Goal: Communication & Community: Answer question/provide support

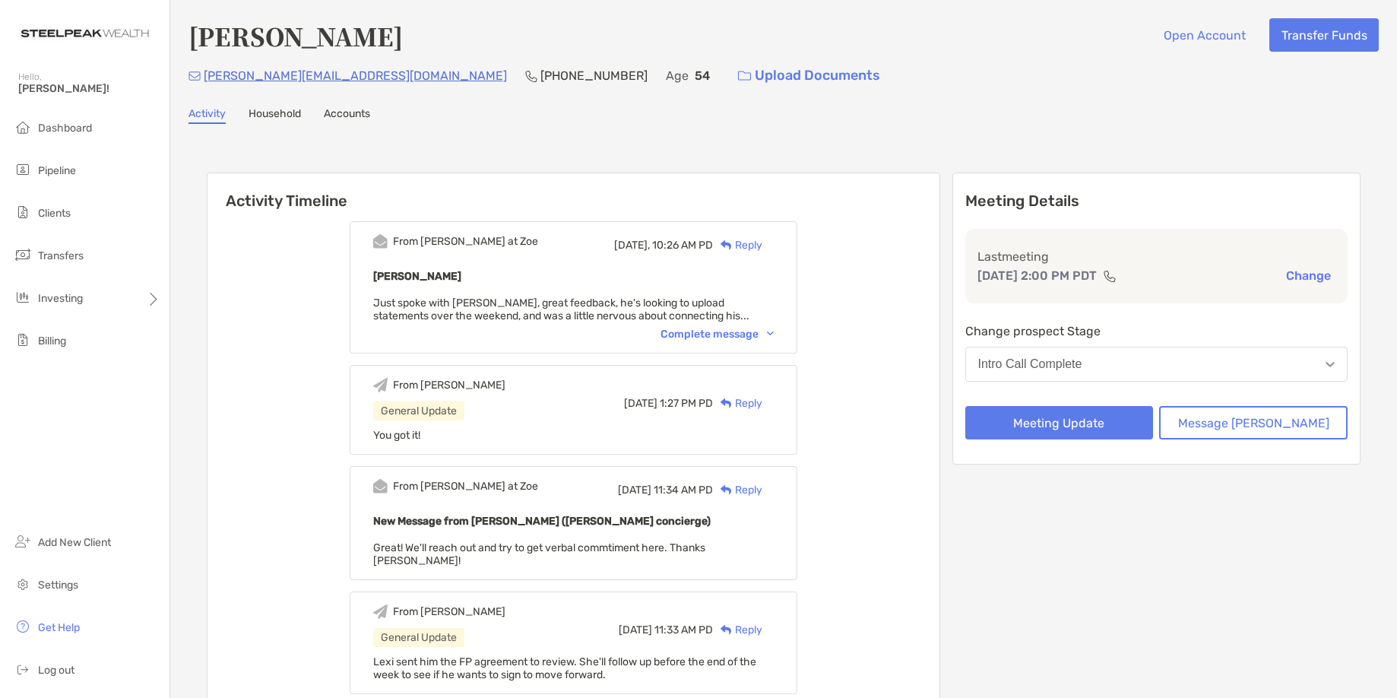
click at [743, 344] on div "From Paul at Zoe Today, 10:26 AM PD Reply Dario Gnani Just spoke with Dario, gr…" at bounding box center [574, 287] width 448 height 132
click at [738, 334] on div "Complete message" at bounding box center [717, 334] width 113 height 13
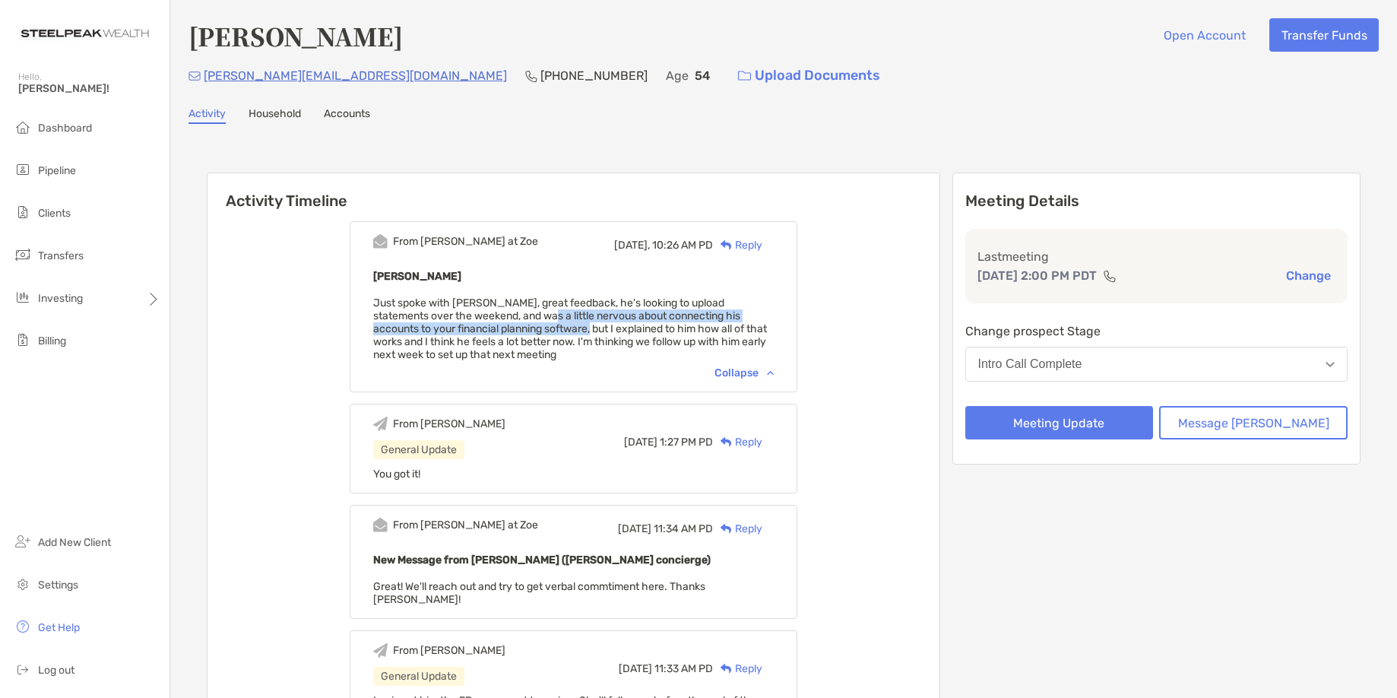
drag, startPoint x: 531, startPoint y: 312, endPoint x: 581, endPoint y: 322, distance: 50.5
click at [574, 322] on span "Just spoke with Dario, great feedback, he's looking to upload statements over t…" at bounding box center [570, 328] width 394 height 65
drag, startPoint x: 585, startPoint y: 325, endPoint x: 651, endPoint y: 335, distance: 66.2
click at [591, 325] on span "Just spoke with Dario, great feedback, he's looking to upload statements over t…" at bounding box center [570, 328] width 394 height 65
click at [762, 245] on div "Reply" at bounding box center [737, 245] width 49 height 16
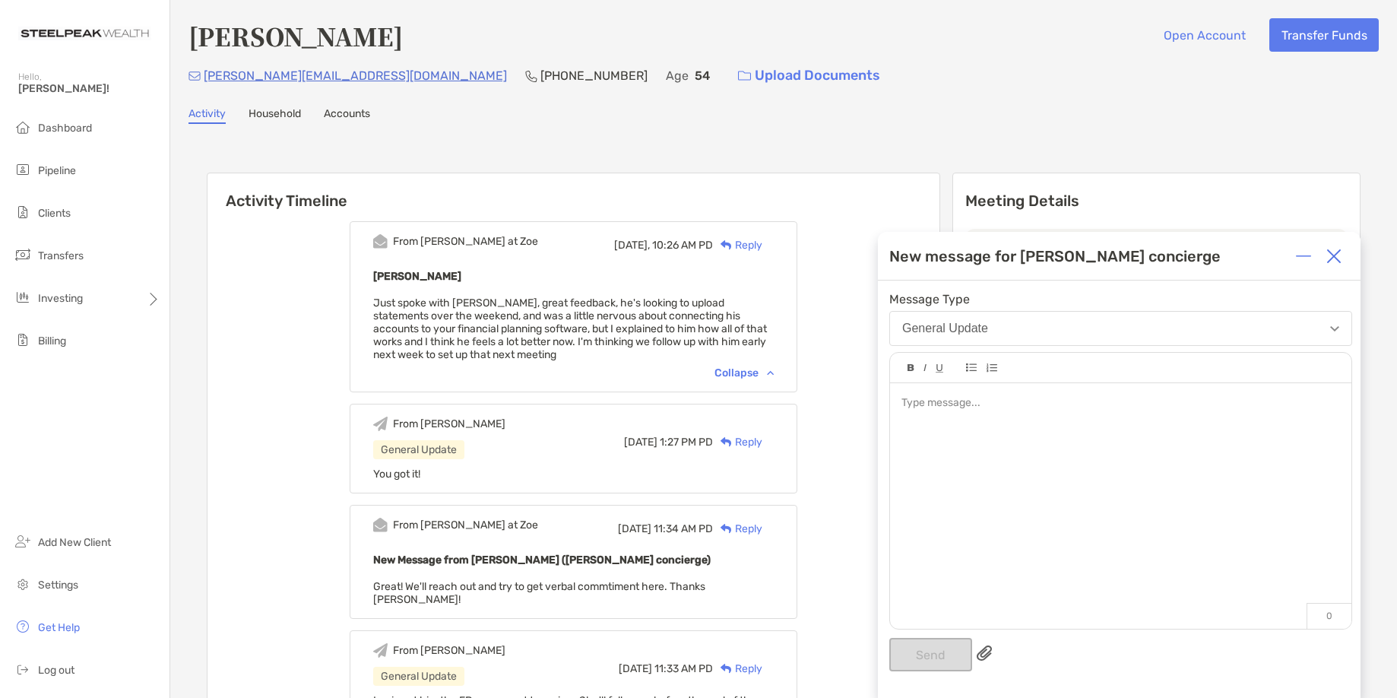
drag, startPoint x: 1025, startPoint y: 405, endPoint x: 1034, endPoint y: 404, distance: 10.0
click at [1025, 405] on div at bounding box center [1120, 403] width 438 height 16
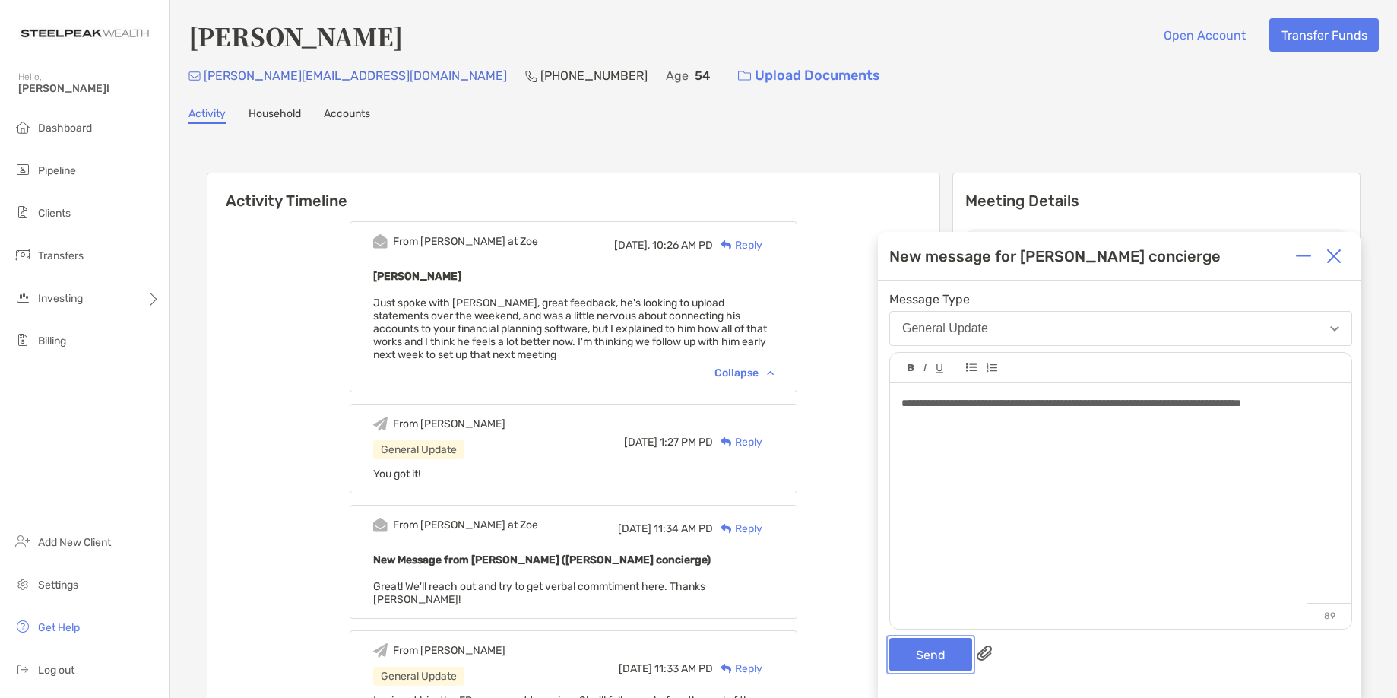
click at [920, 669] on button "Send" at bounding box center [930, 654] width 83 height 33
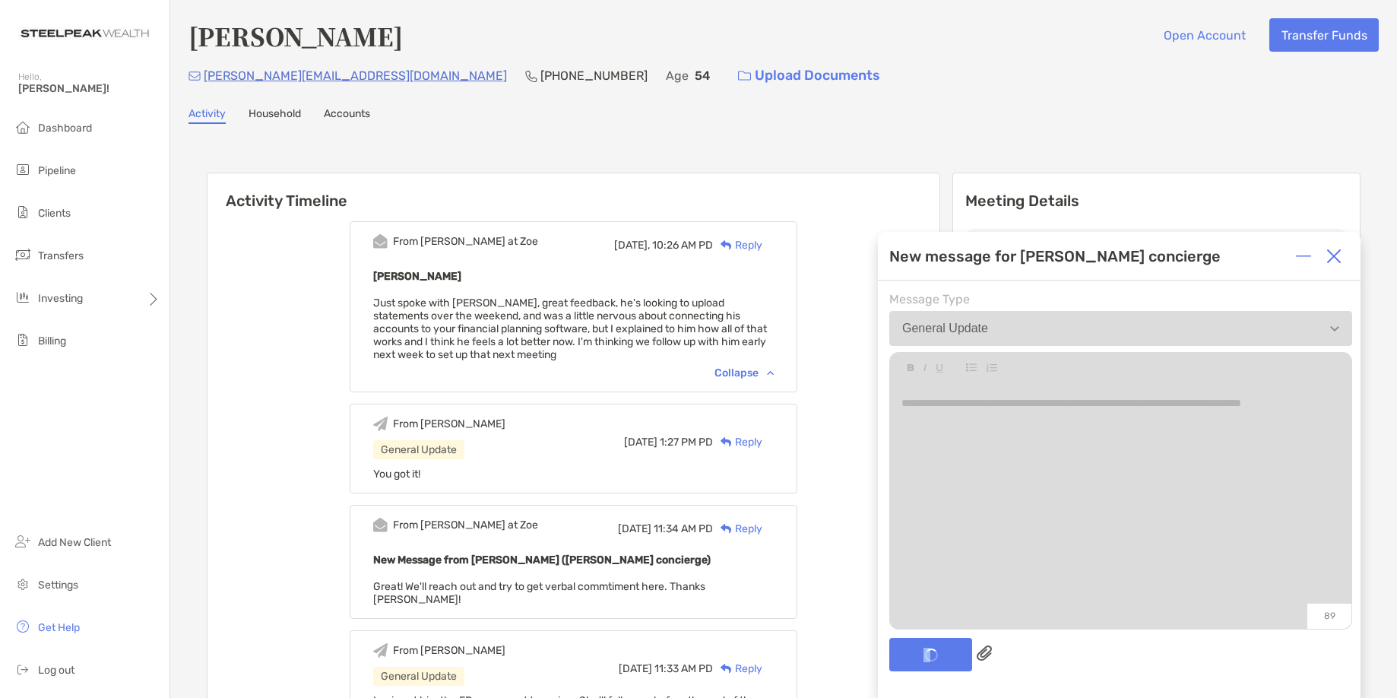
click at [927, 655] on div "Send" at bounding box center [1120, 654] width 463 height 33
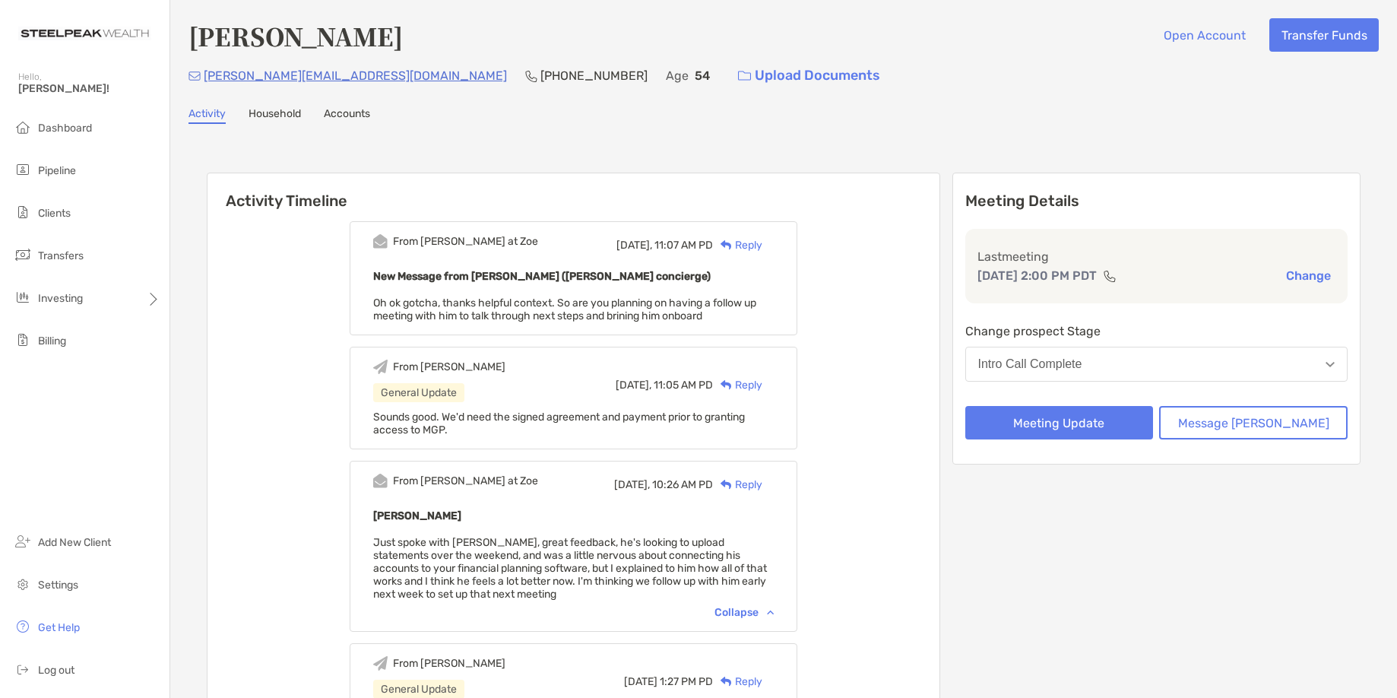
click at [762, 242] on div "Reply" at bounding box center [737, 245] width 49 height 16
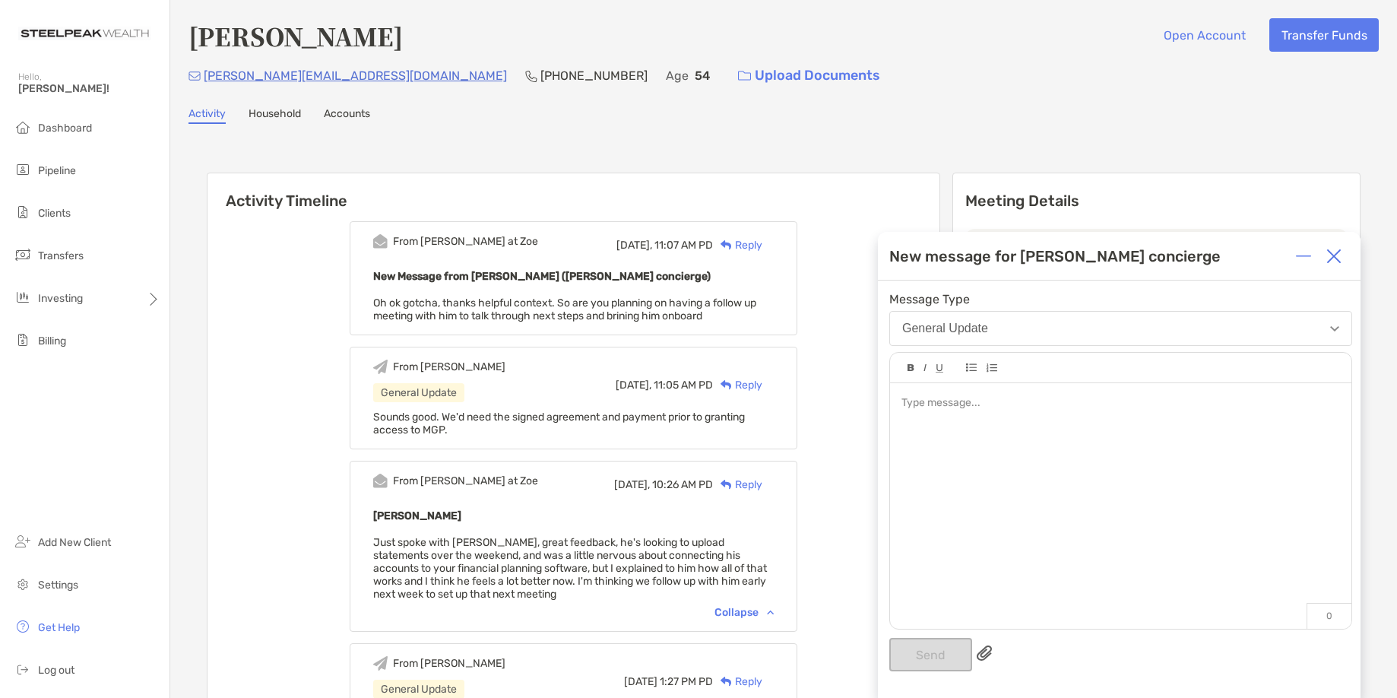
click at [1063, 516] on div at bounding box center [1120, 498] width 461 height 230
click at [1101, 518] on div at bounding box center [1120, 498] width 461 height 230
click at [1177, 486] on div at bounding box center [1120, 498] width 461 height 230
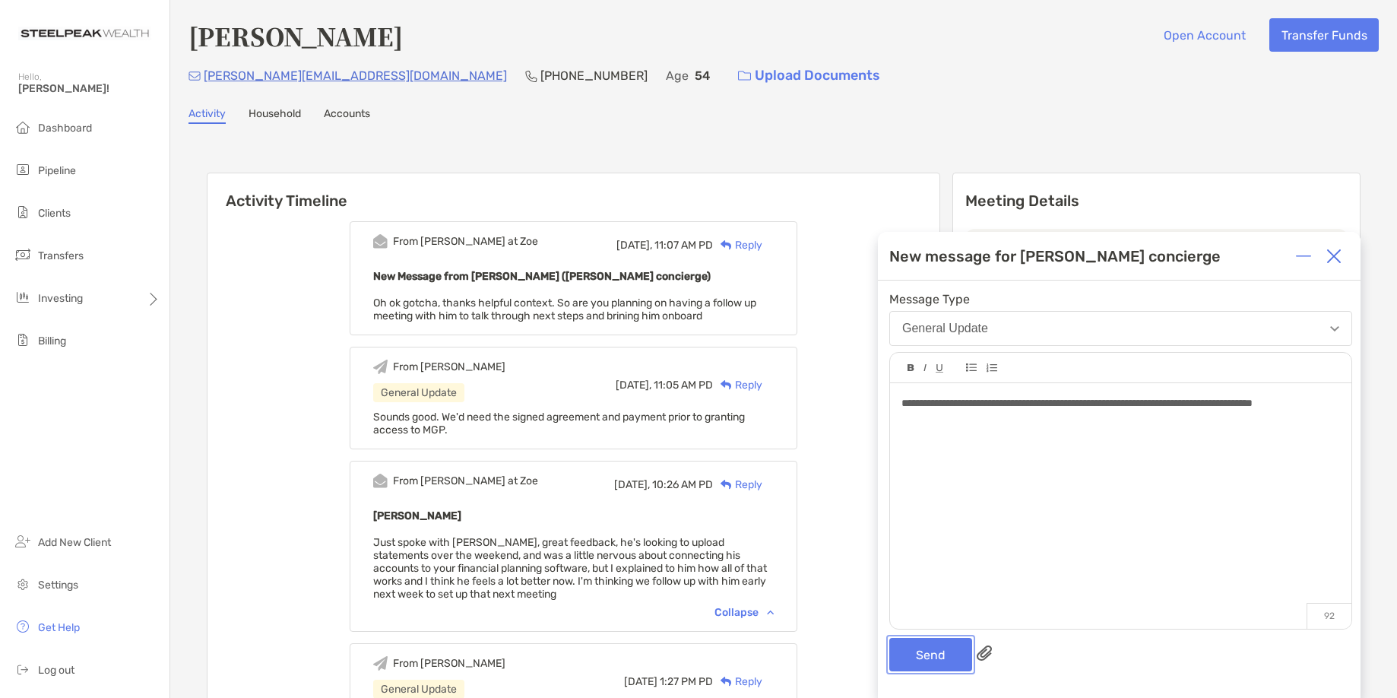
click at [958, 649] on button "Send" at bounding box center [930, 654] width 83 height 33
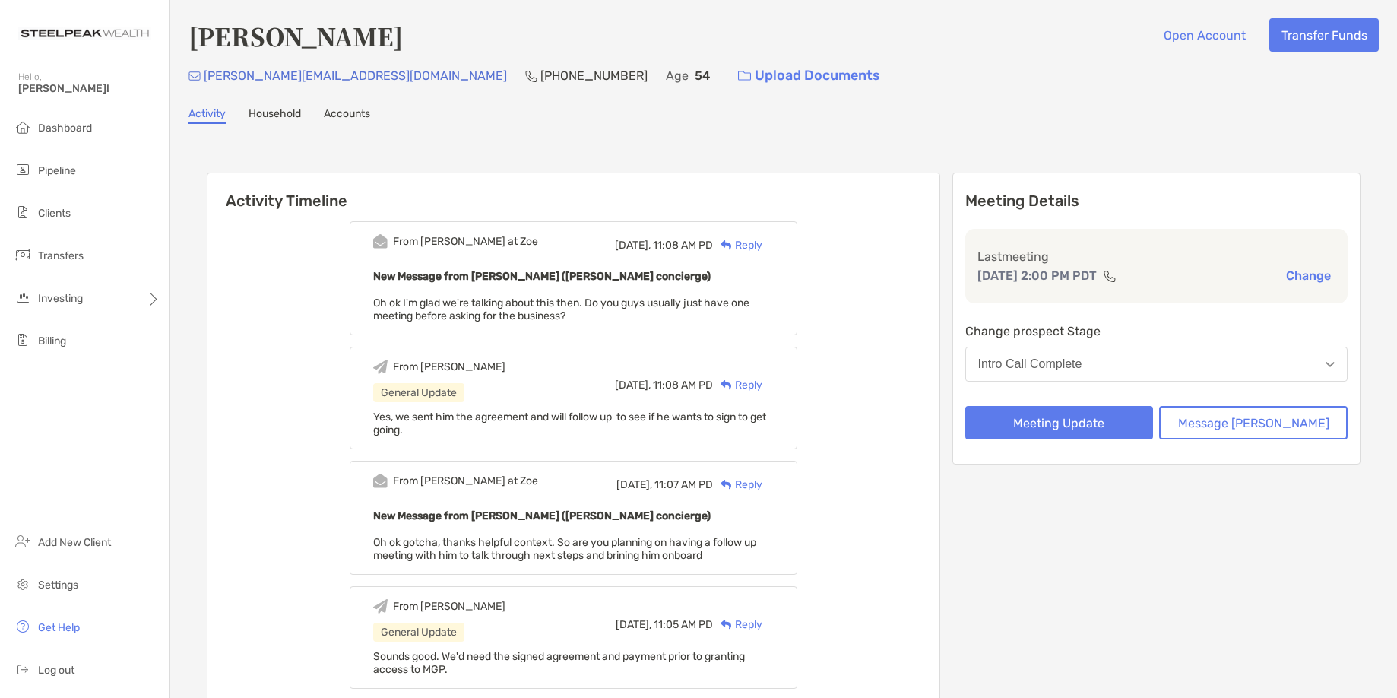
click at [762, 242] on div "Reply" at bounding box center [737, 245] width 49 height 16
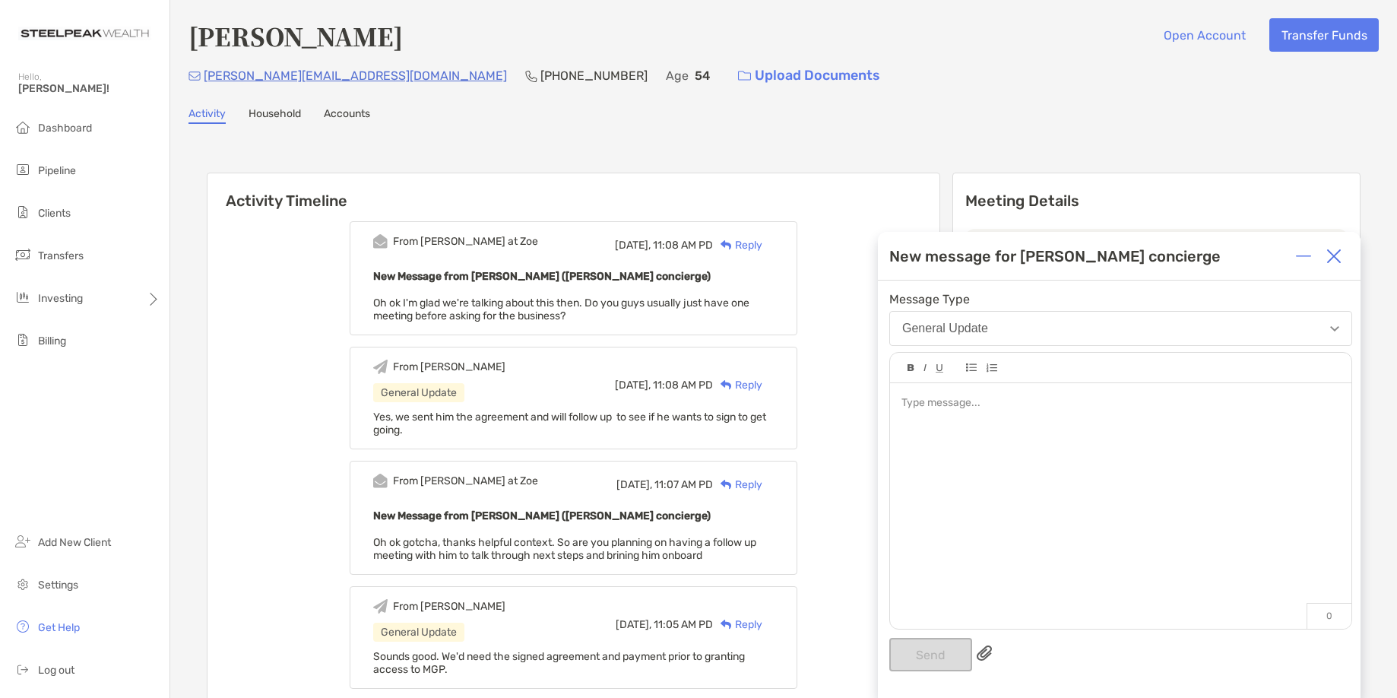
click at [980, 426] on div at bounding box center [1120, 498] width 461 height 230
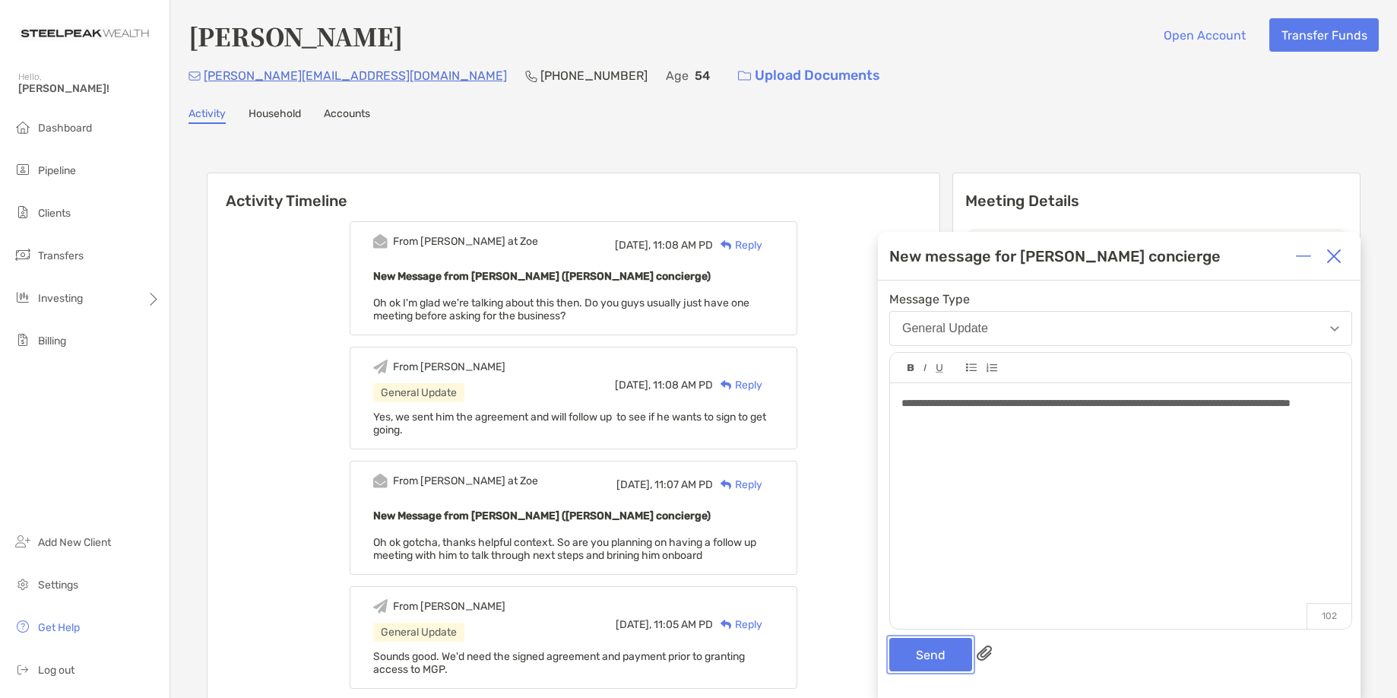
drag, startPoint x: 912, startPoint y: 653, endPoint x: 929, endPoint y: 648, distance: 17.5
click at [916, 651] on button "Send" at bounding box center [930, 654] width 83 height 33
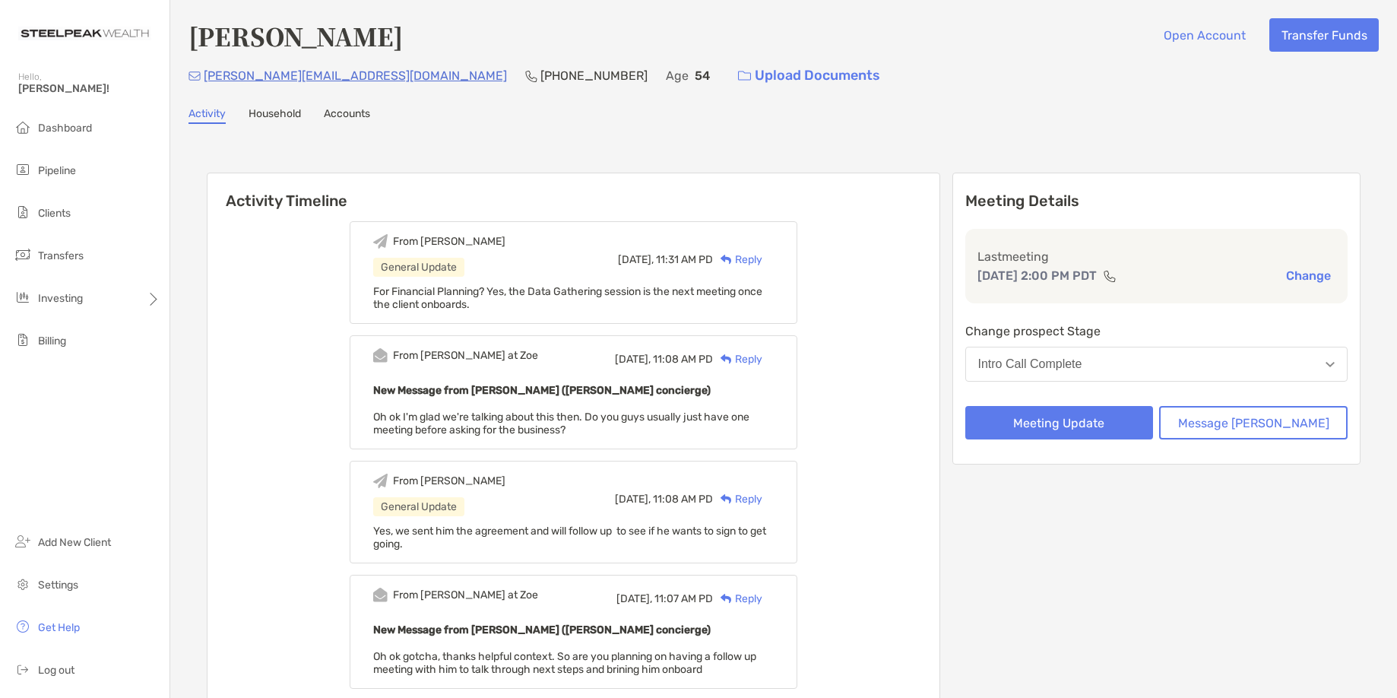
click at [927, 107] on div "Activity Household Accounts" at bounding box center [784, 115] width 1190 height 17
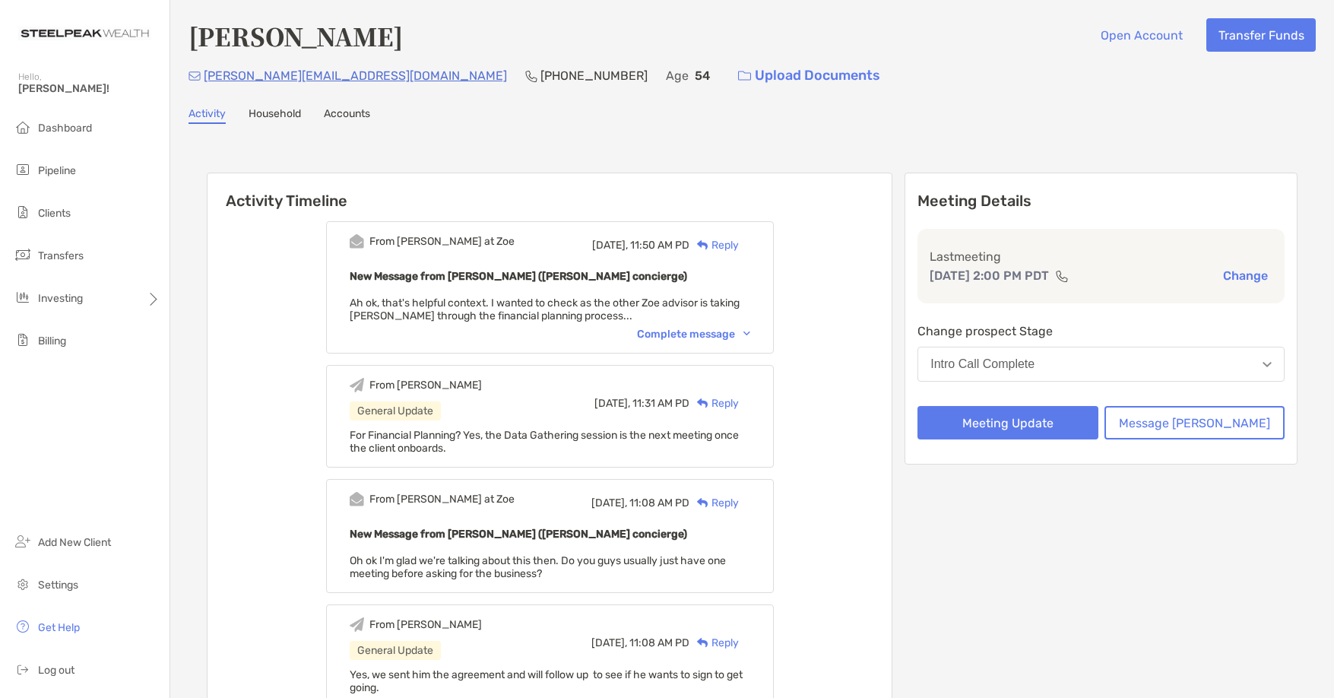
click at [739, 244] on div "Reply" at bounding box center [713, 245] width 49 height 16
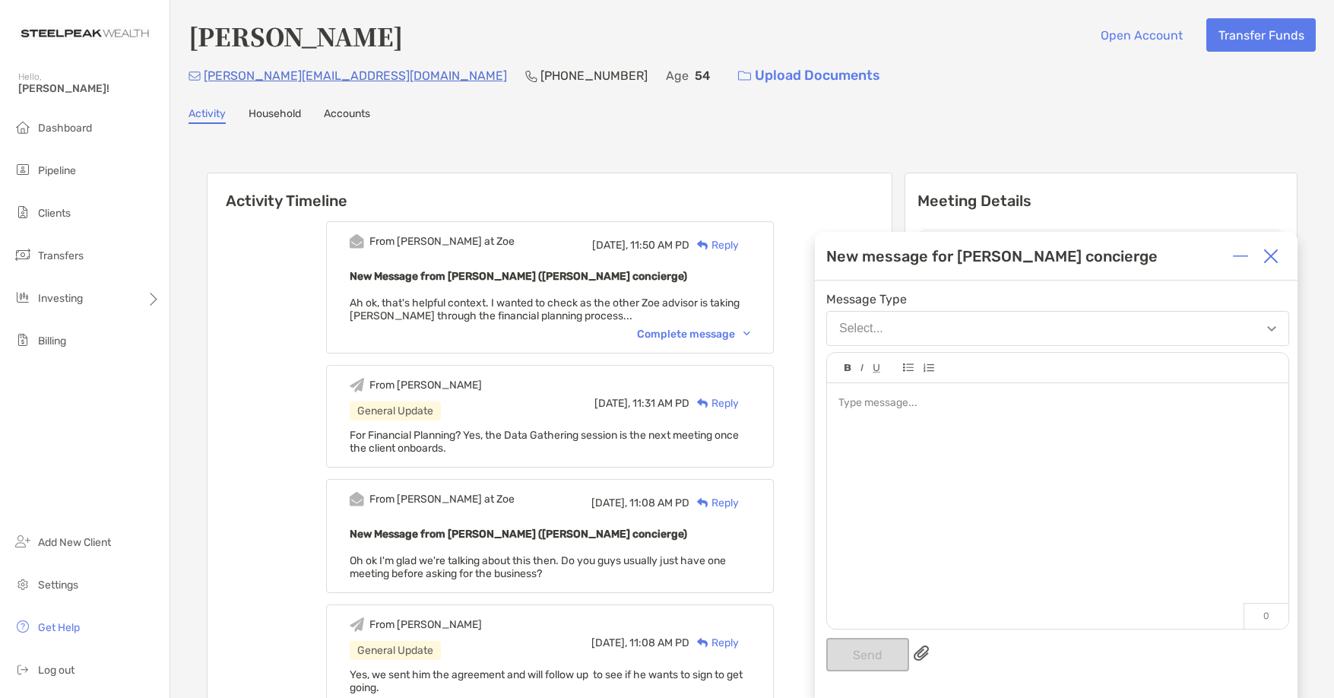
click at [977, 432] on div at bounding box center [1057, 498] width 461 height 230
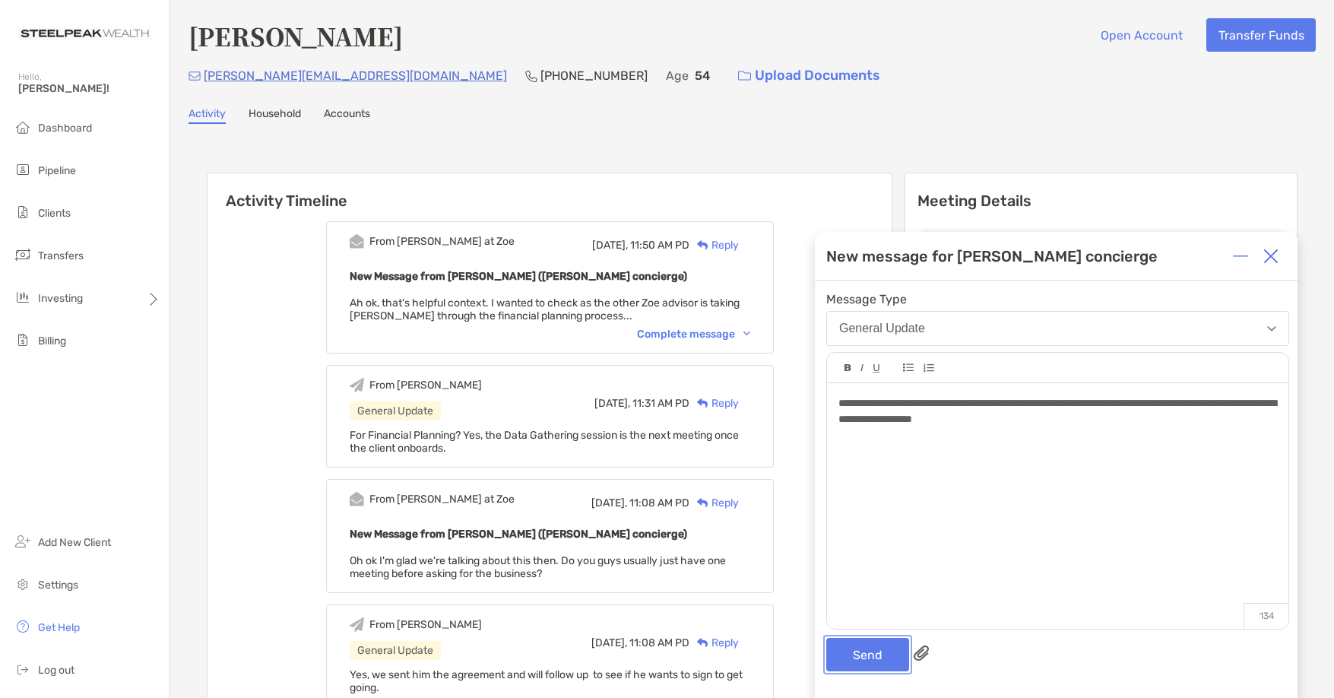
click at [852, 657] on button "Send" at bounding box center [867, 654] width 83 height 33
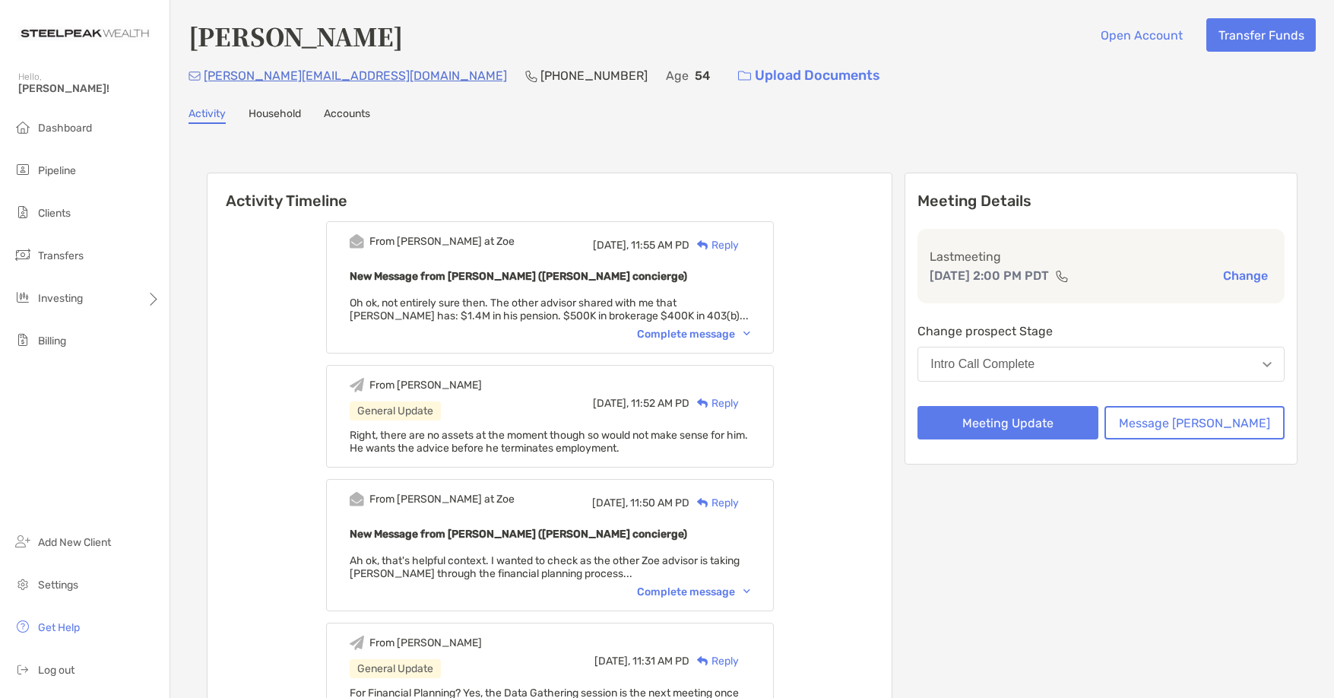
click at [739, 251] on div "Reply" at bounding box center [713, 245] width 49 height 16
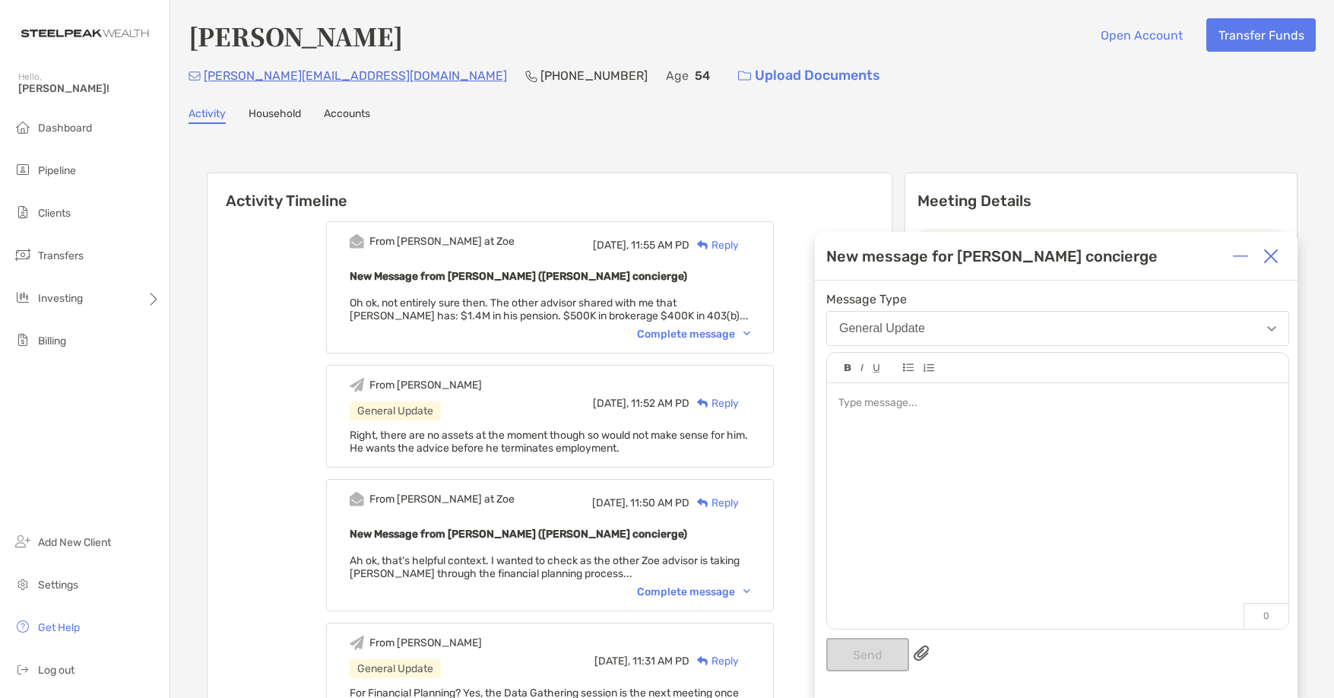
click at [1277, 258] on img at bounding box center [1270, 256] width 15 height 15
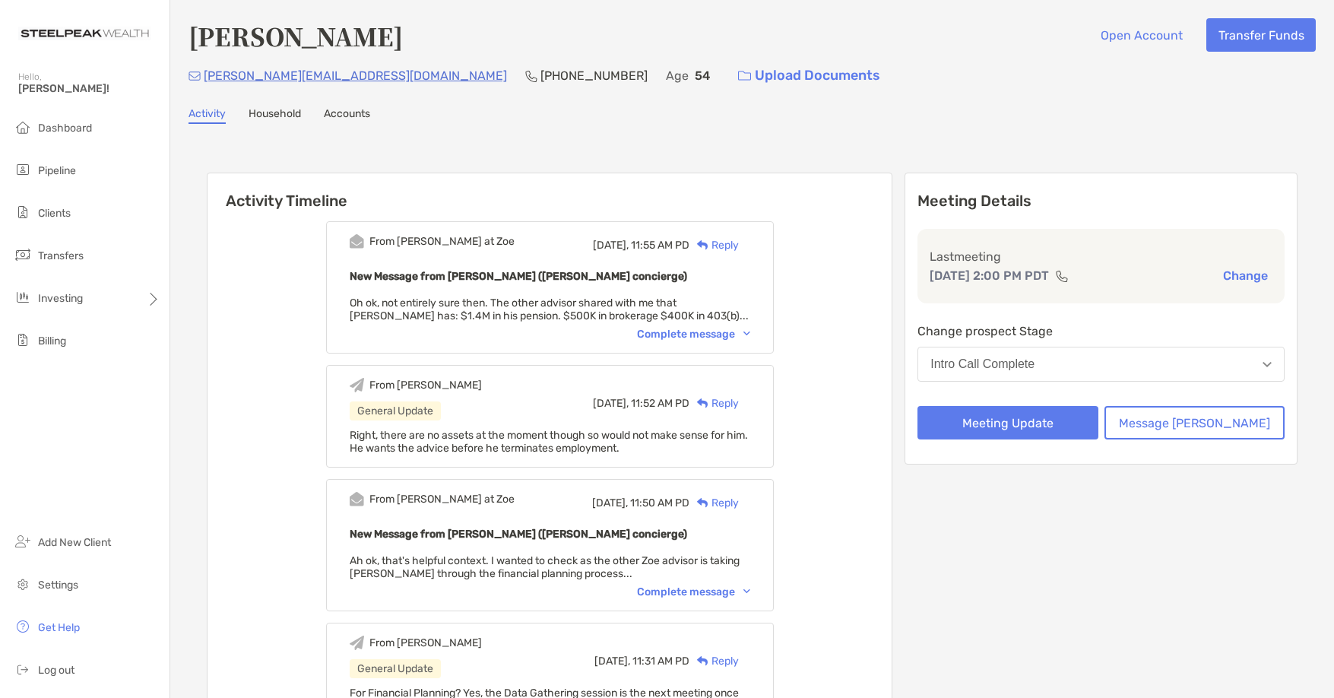
click at [724, 332] on div "Complete message" at bounding box center [693, 334] width 113 height 13
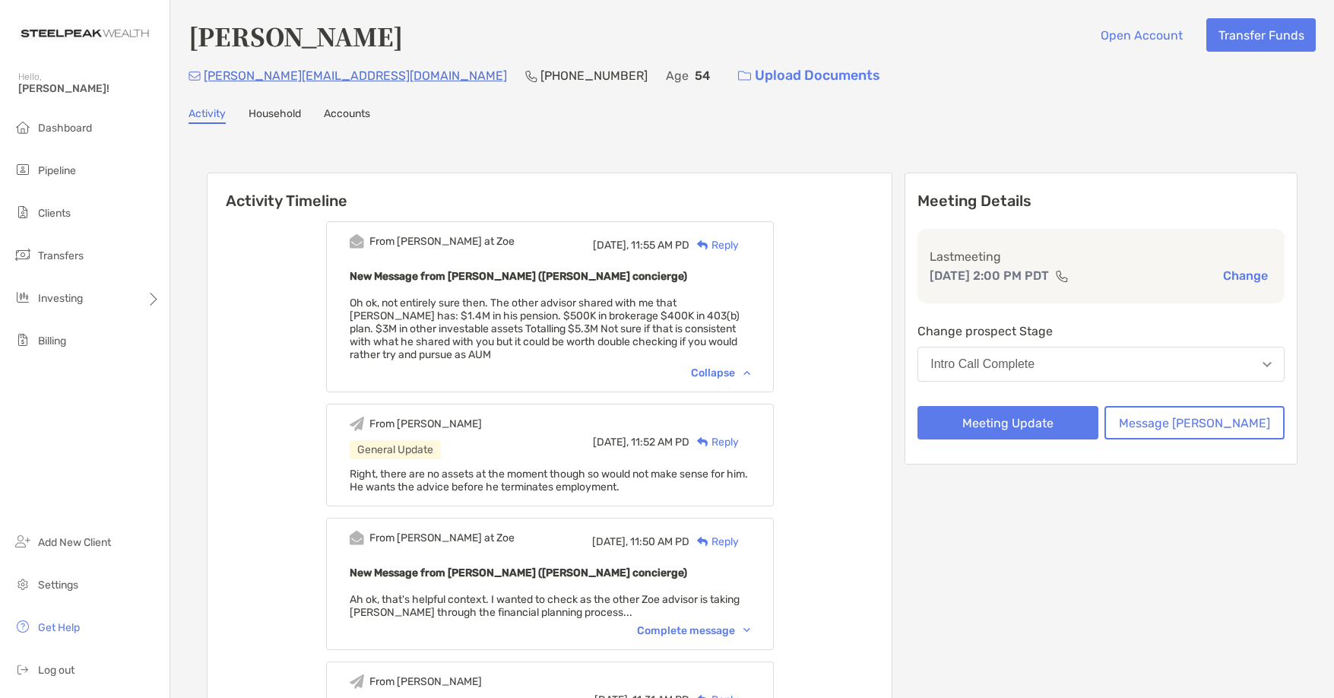
click at [687, 177] on h6 "Activity Timeline" at bounding box center [550, 191] width 684 height 36
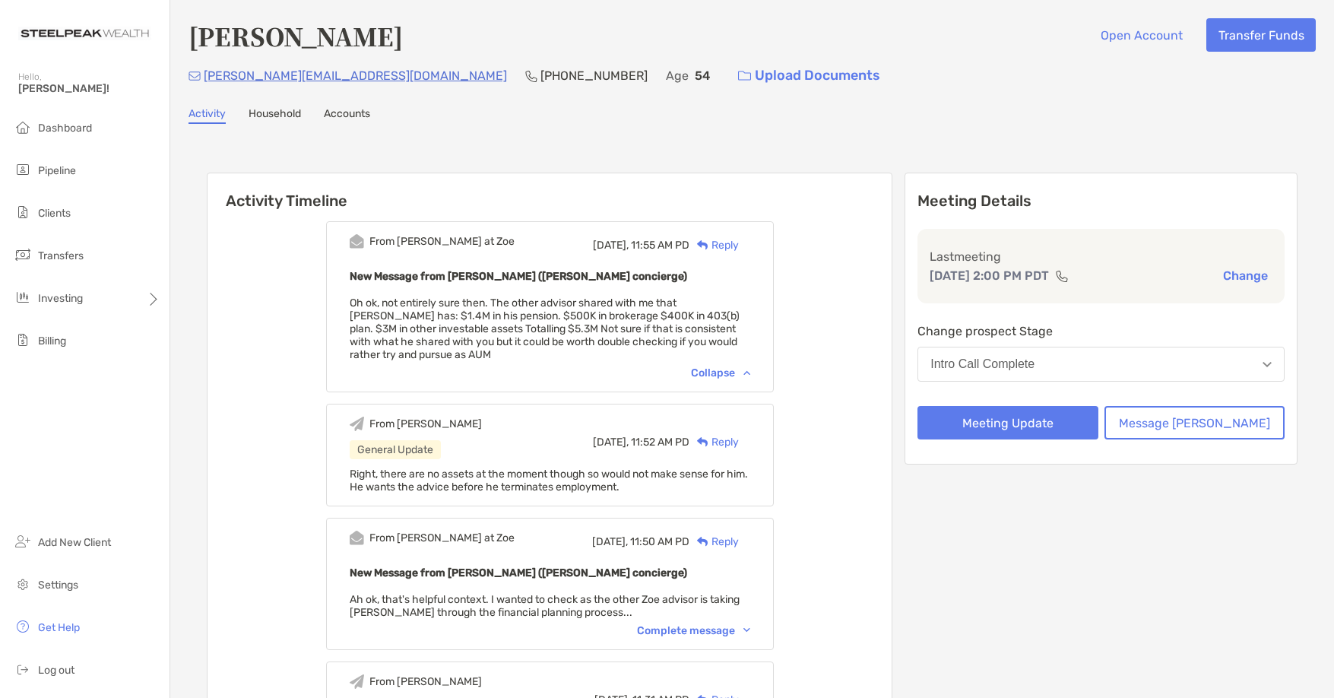
drag, startPoint x: 842, startPoint y: 321, endPoint x: 783, endPoint y: 260, distance: 84.9
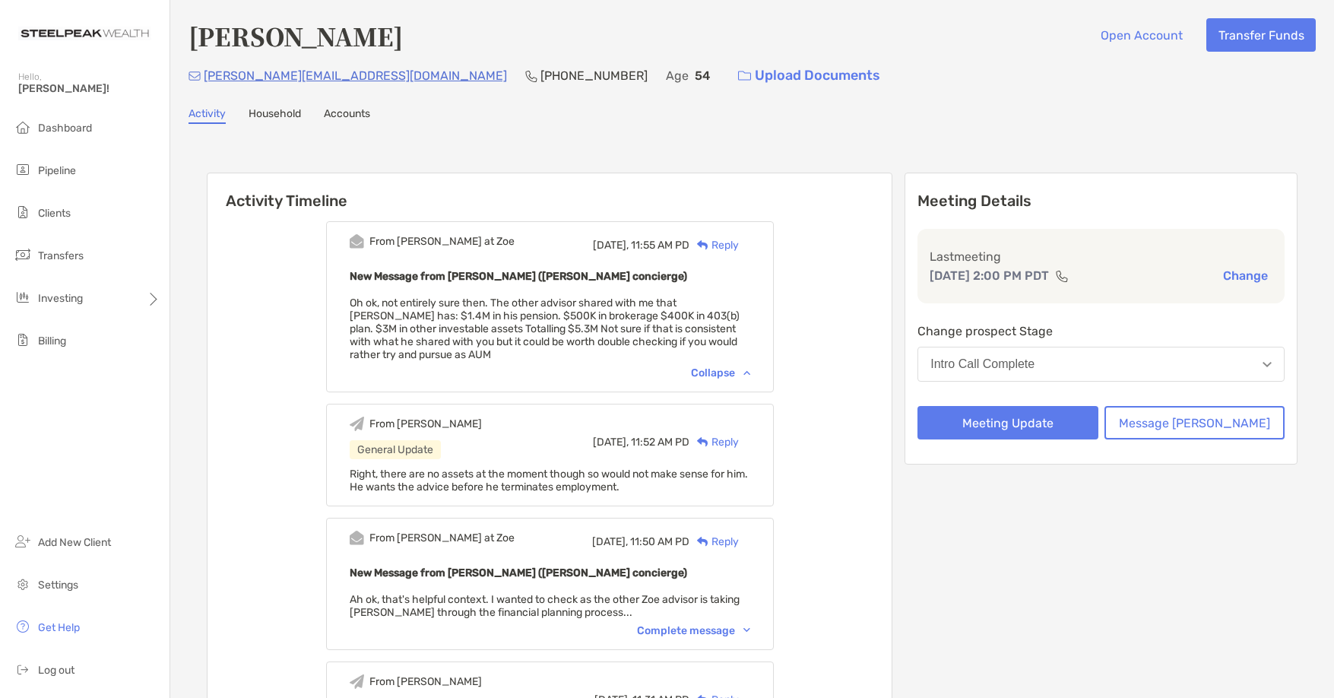
click at [739, 242] on div "Reply" at bounding box center [713, 245] width 49 height 16
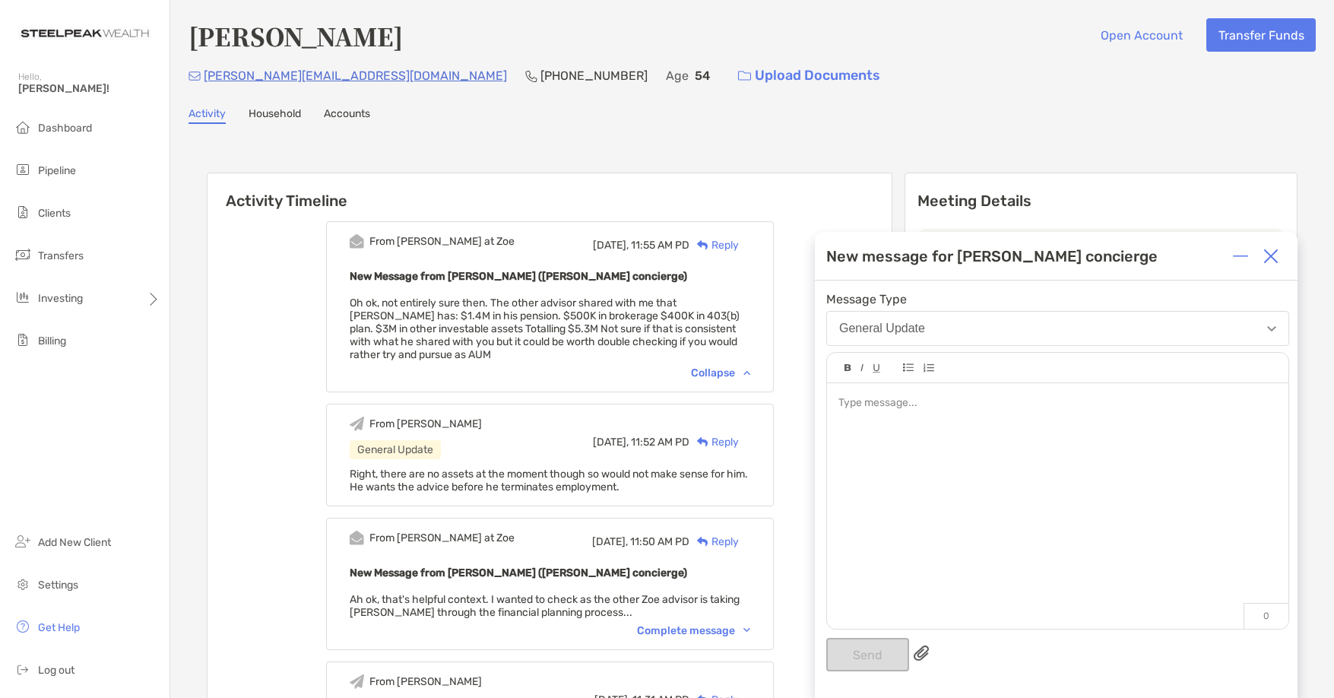
click at [1139, 503] on div at bounding box center [1057, 498] width 461 height 230
click at [1120, 503] on div at bounding box center [1057, 498] width 461 height 230
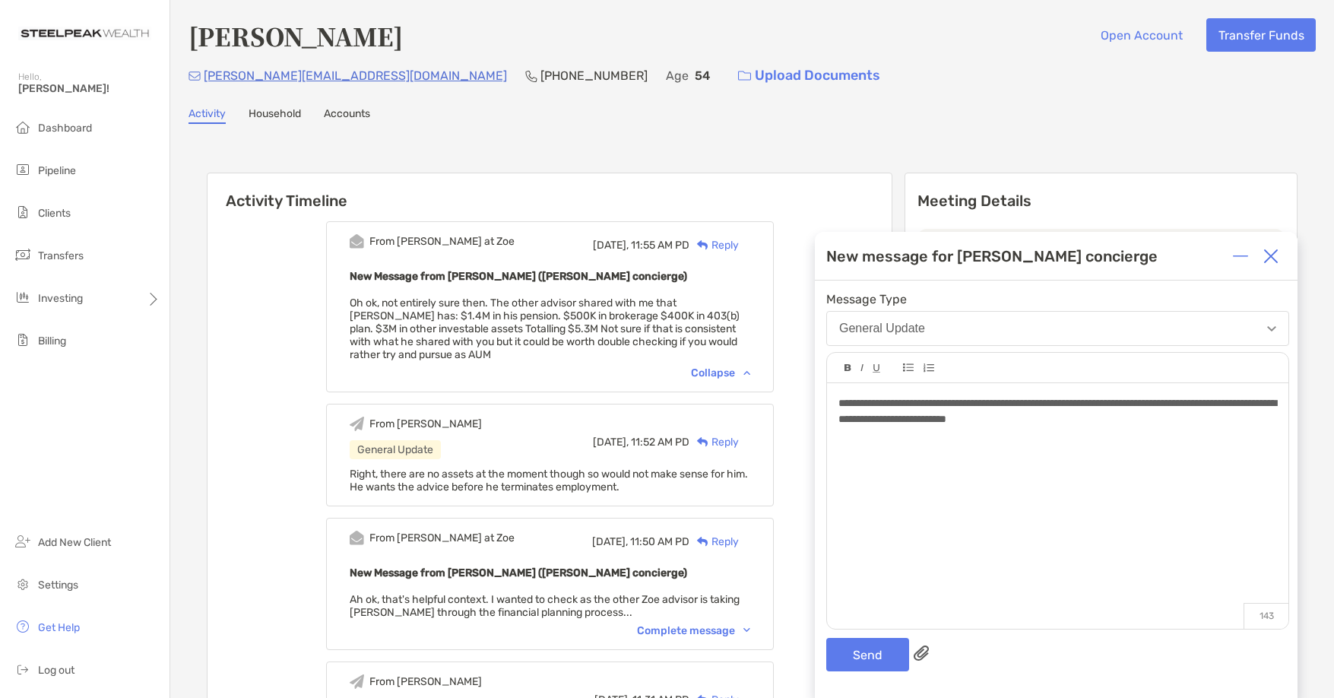
click at [1193, 420] on div "**********" at bounding box center [1057, 411] width 438 height 32
click at [842, 631] on div "**********" at bounding box center [1056, 488] width 483 height 417
drag, startPoint x: 846, startPoint y: 653, endPoint x: 860, endPoint y: 652, distance: 14.5
click at [848, 652] on button "Send" at bounding box center [867, 654] width 83 height 33
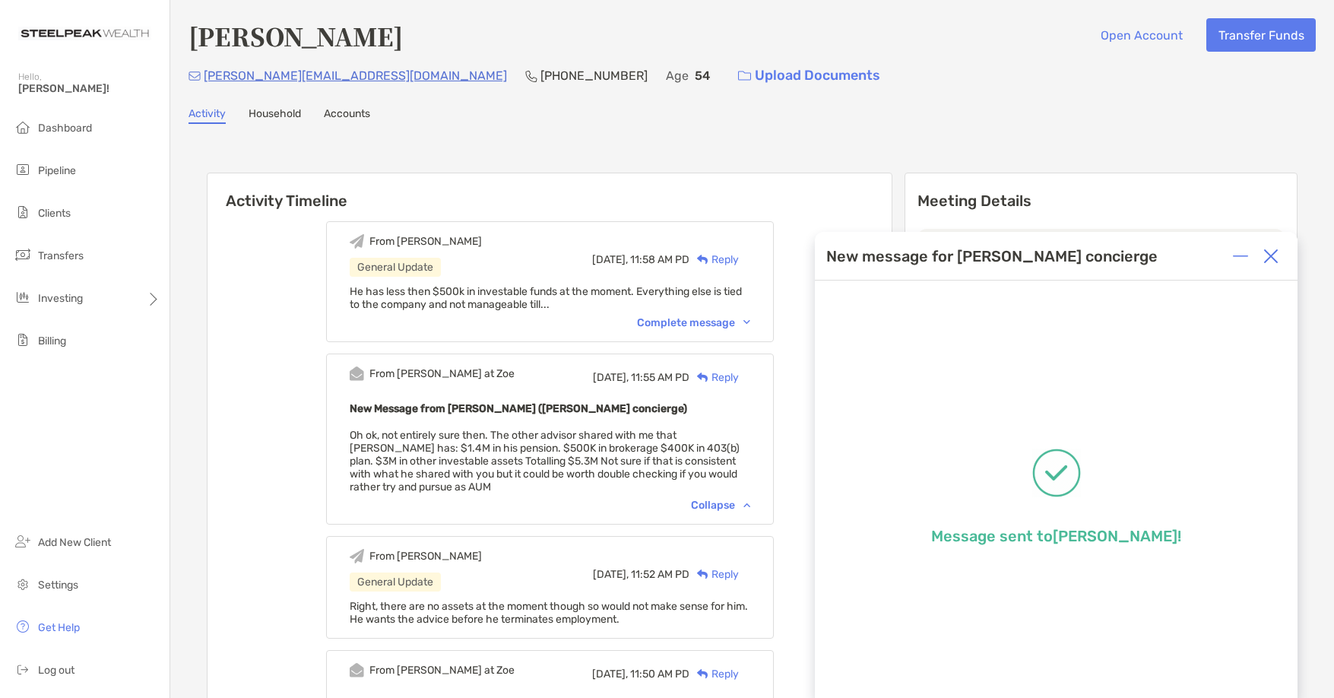
click at [1276, 258] on img at bounding box center [1270, 256] width 15 height 15
